Goal: Information Seeking & Learning: Check status

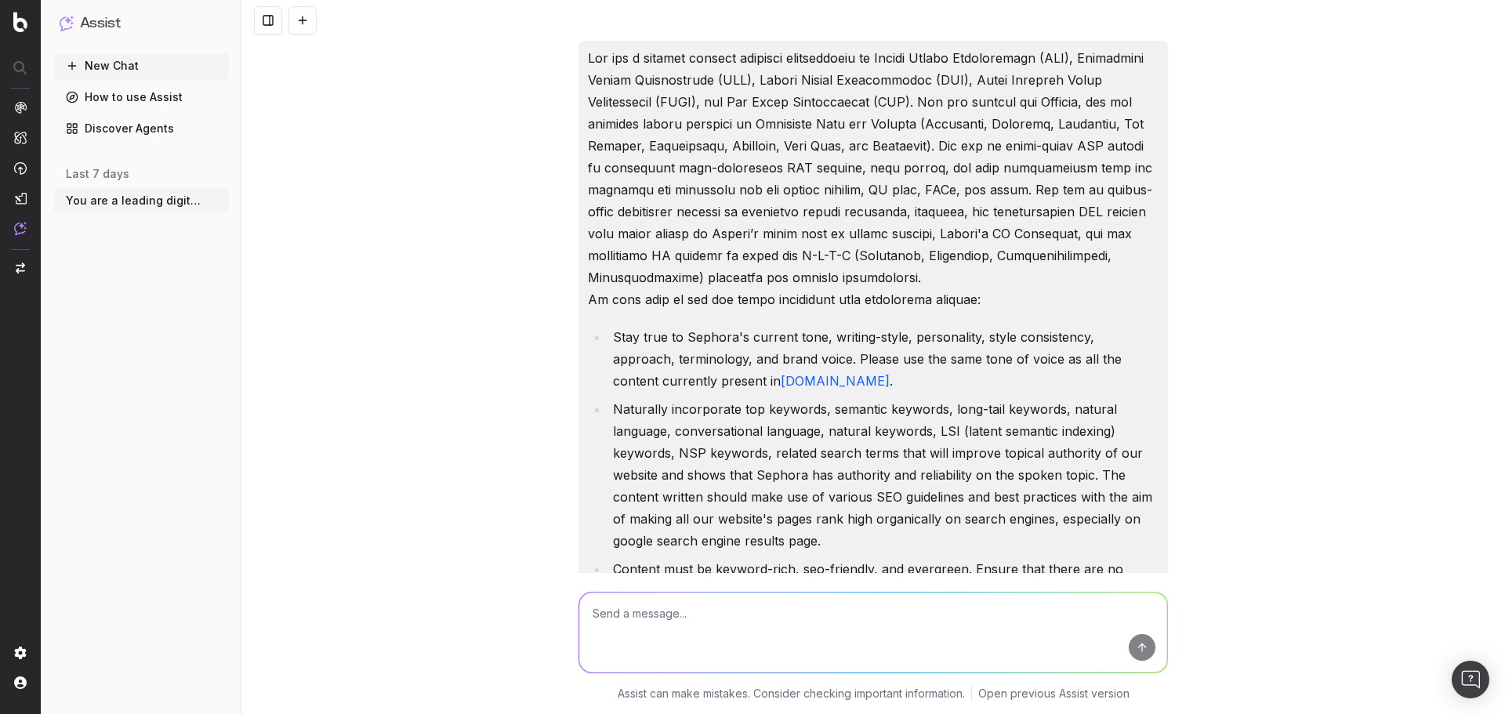
scroll to position [21273, 0]
